Goal: Task Accomplishment & Management: Use online tool/utility

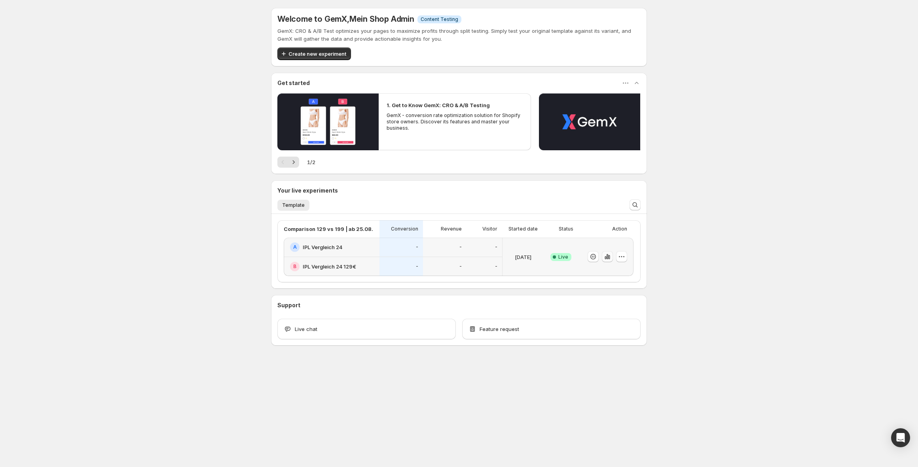
click at [605, 258] on icon "button" at bounding box center [607, 257] width 8 height 8
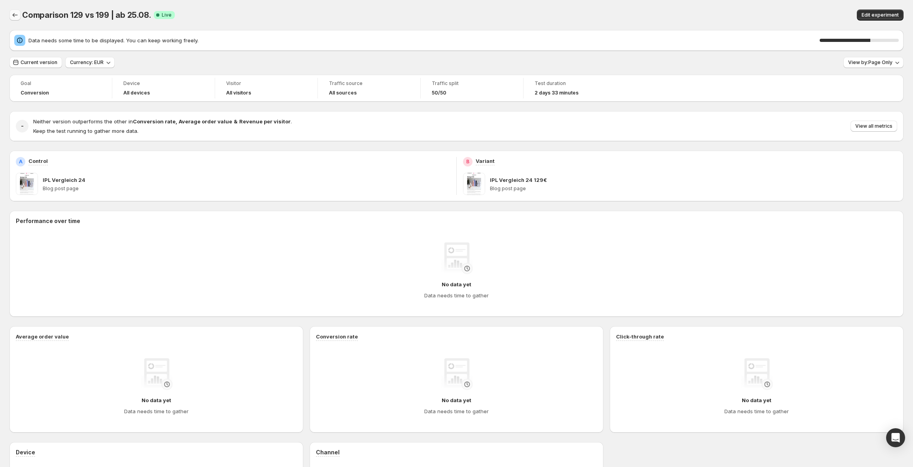
click at [16, 12] on icon "Back" at bounding box center [15, 15] width 8 height 8
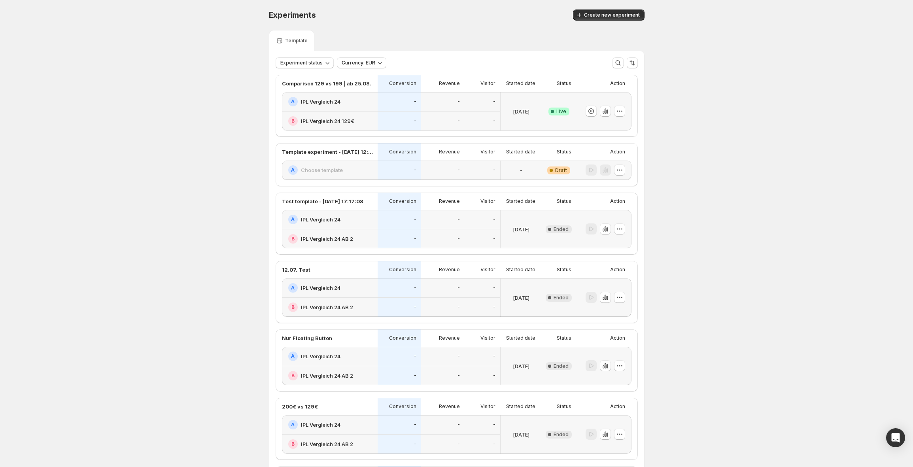
click at [629, 21] on div "Experiments. This page is ready Experiments Create new experiment" at bounding box center [457, 15] width 376 height 30
click at [609, 17] on span "Create new experiment" at bounding box center [612, 15] width 56 height 6
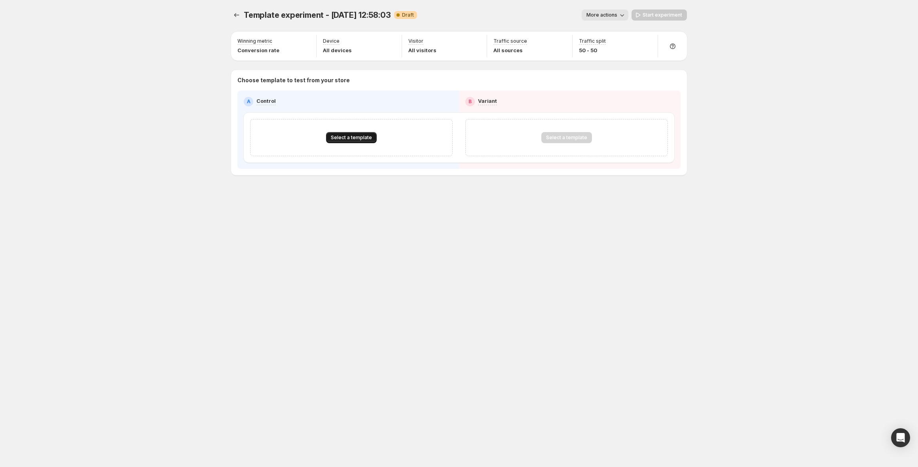
click at [339, 136] on span "Select a template" at bounding box center [351, 137] width 41 height 6
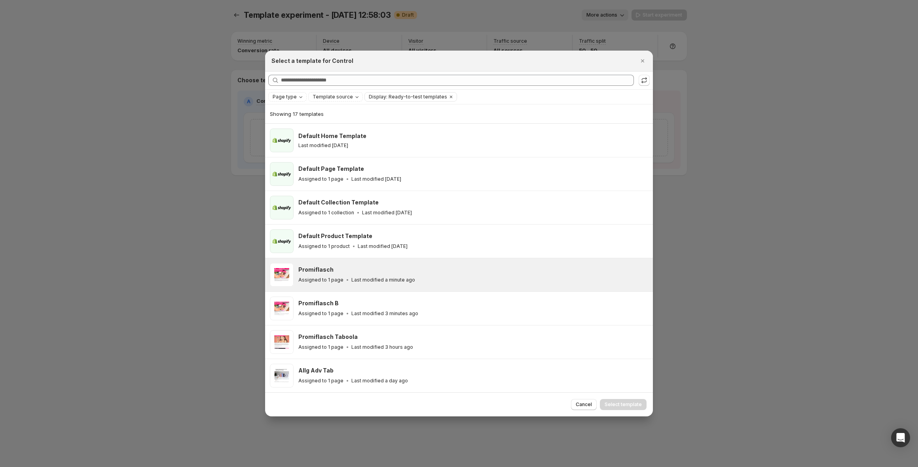
click at [363, 282] on p "Last modified a minute ago" at bounding box center [383, 280] width 64 height 6
click at [627, 409] on button "Select template" at bounding box center [623, 404] width 47 height 11
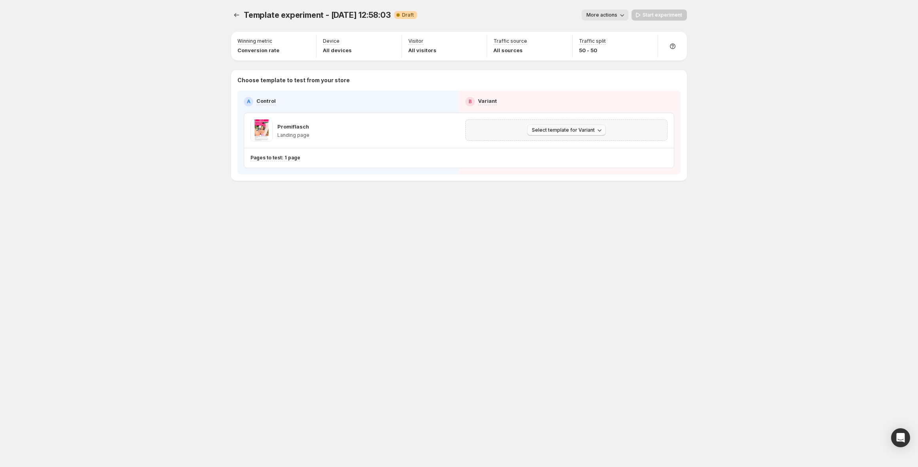
click at [574, 125] on button "Select template for Variant" at bounding box center [566, 130] width 79 height 11
click at [567, 149] on span "Select an existing template" at bounding box center [560, 147] width 67 height 6
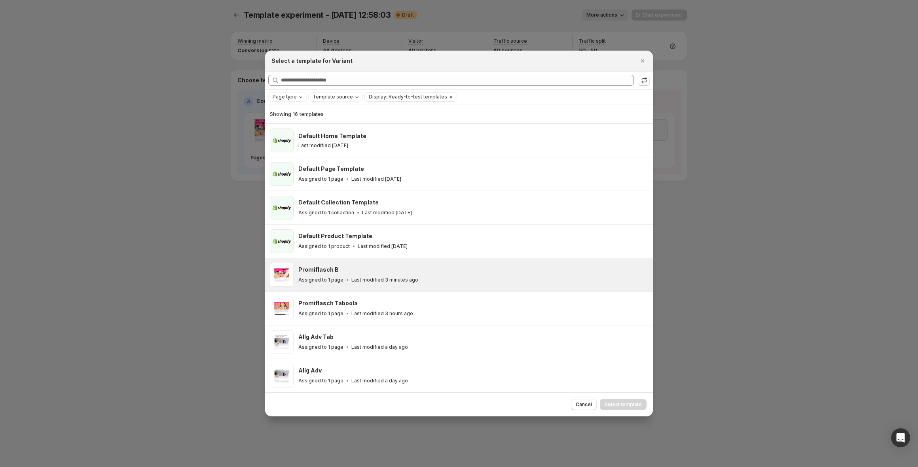
click at [420, 275] on div "Promiflasch B Assigned to 1 page Last modified 3 minutes ago" at bounding box center [471, 275] width 347 height 18
click at [630, 405] on span "Select template" at bounding box center [622, 404] width 37 height 6
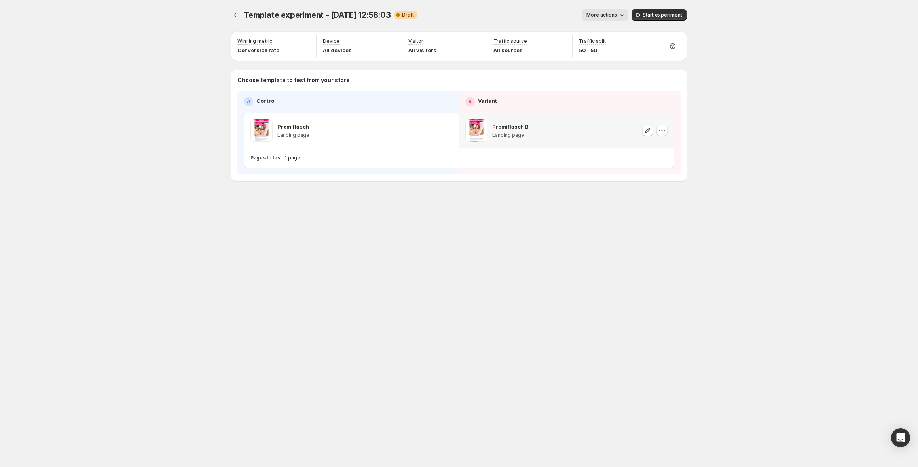
click at [614, 15] on span "More actions" at bounding box center [601, 15] width 31 height 6
click at [606, 45] on span "Rename" at bounding box center [609, 45] width 20 height 6
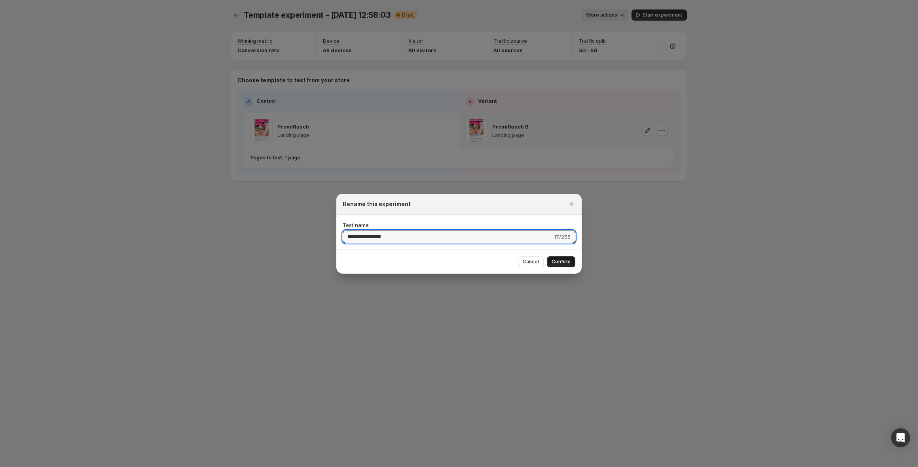
type input "**********"
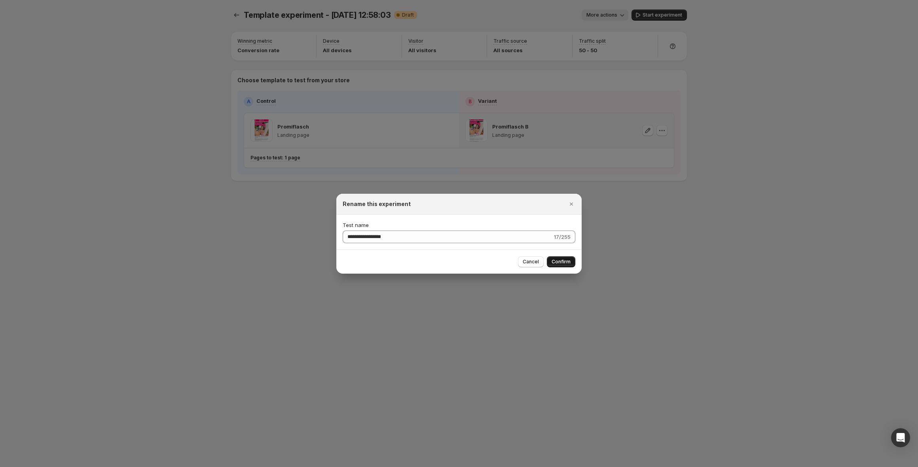
click at [562, 259] on span "Confirm" at bounding box center [560, 262] width 19 height 6
